Goal: Information Seeking & Learning: Learn about a topic

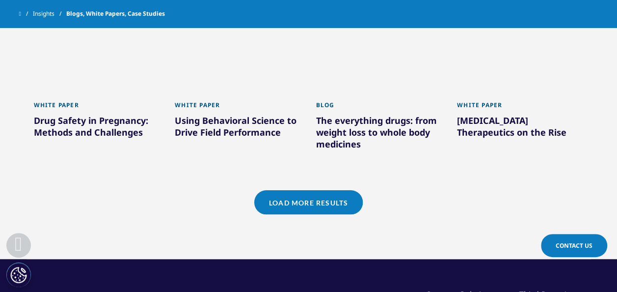
scroll to position [901, 0]
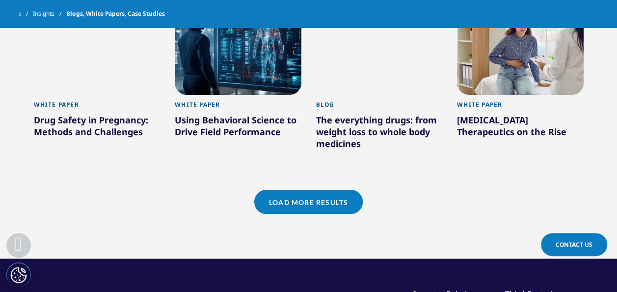
click at [259, 201] on link "Load More Results" at bounding box center [308, 202] width 109 height 24
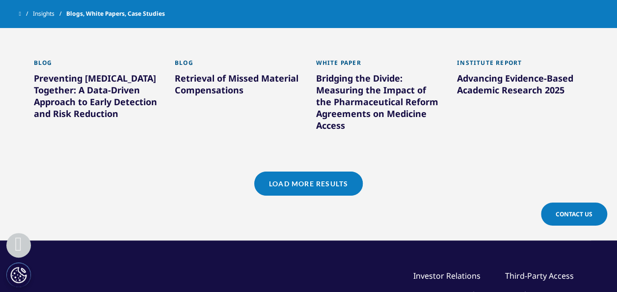
scroll to position [1570, 0]
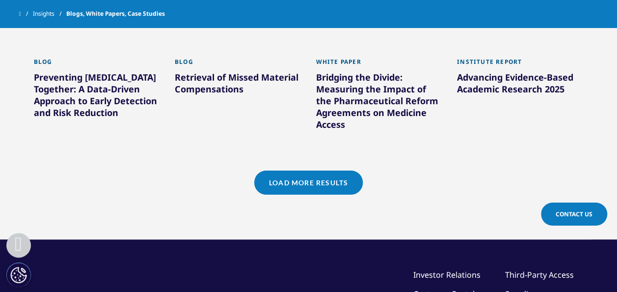
click at [274, 170] on link "Load More Results" at bounding box center [308, 182] width 109 height 24
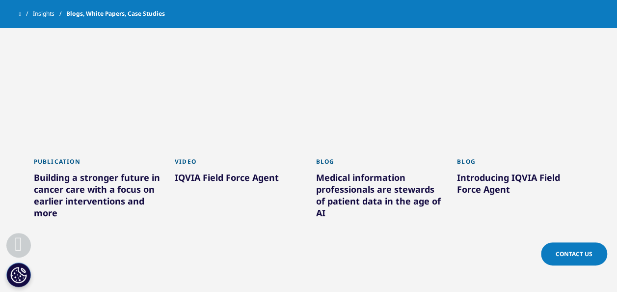
scroll to position [2114, 0]
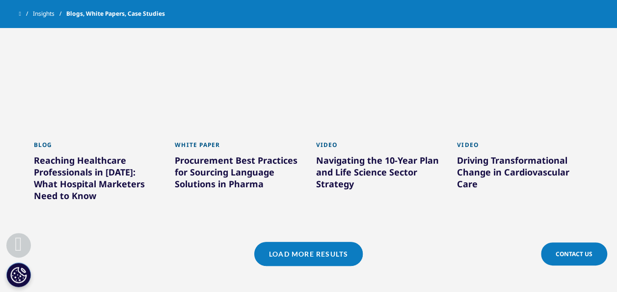
click at [318, 243] on link "Load More Results" at bounding box center [308, 254] width 109 height 24
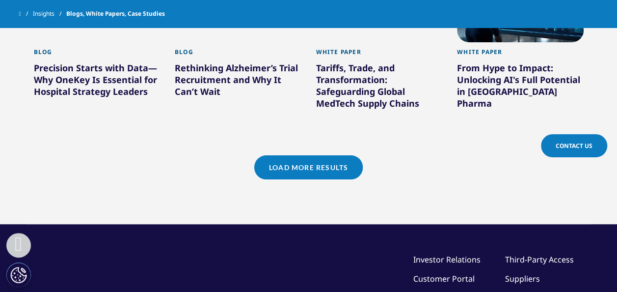
scroll to position [2886, 0]
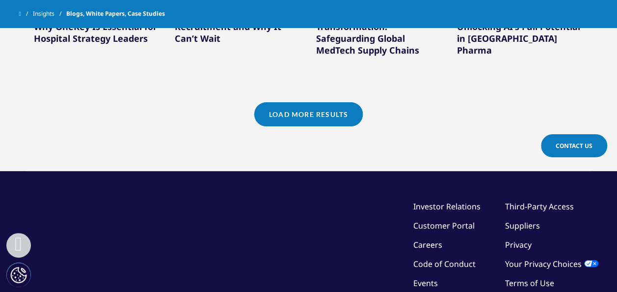
click at [284, 105] on link "Load More Results" at bounding box center [308, 114] width 109 height 24
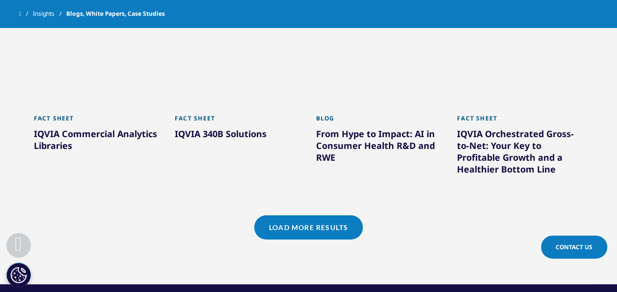
scroll to position [3405, 0]
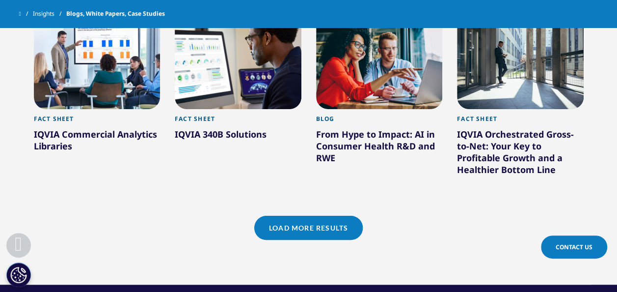
click at [275, 216] on link "Load More Results" at bounding box center [308, 228] width 109 height 24
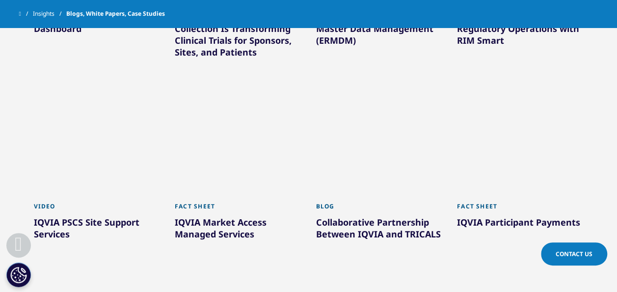
scroll to position [3839, 0]
